Goal: Task Accomplishment & Management: Manage account settings

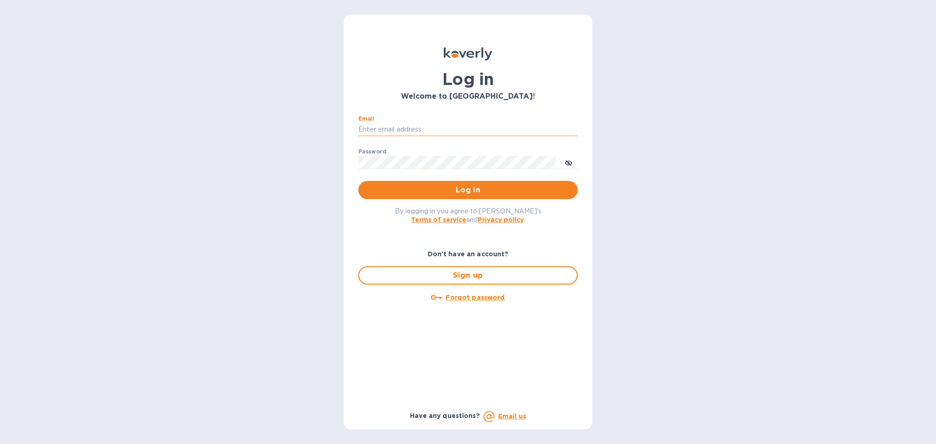
click at [421, 127] on input "Email" at bounding box center [467, 130] width 219 height 14
type input "alexis@lookoutgl.com"
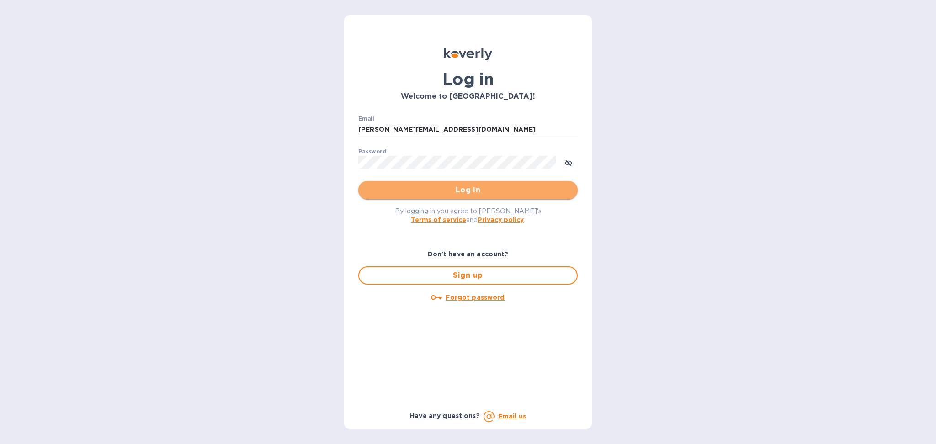
click at [459, 192] on span "Log in" at bounding box center [467, 190] width 205 height 11
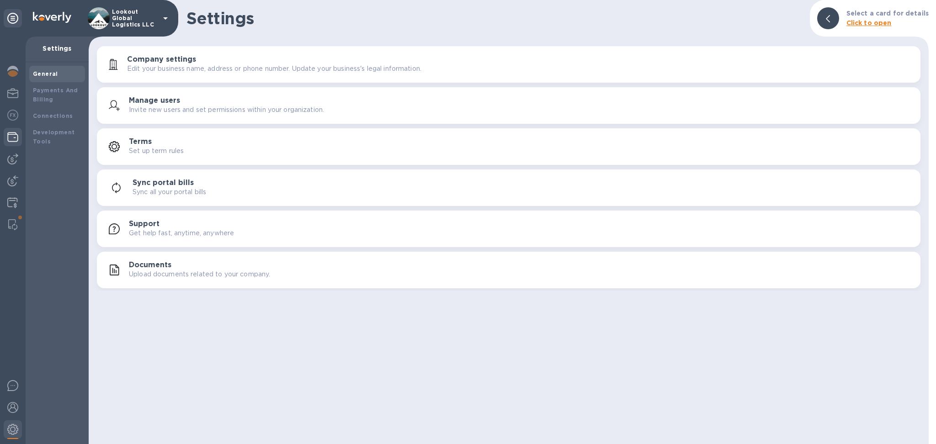
click at [8, 136] on img at bounding box center [12, 137] width 11 height 11
